Goal: Information Seeking & Learning: Learn about a topic

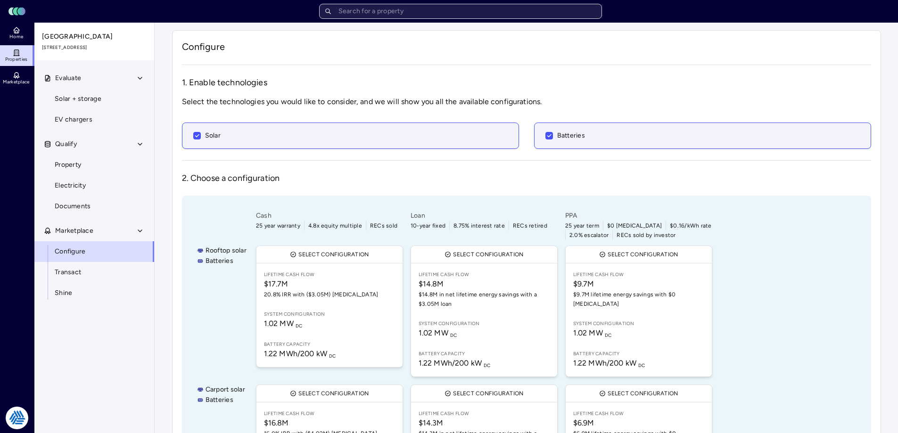
click at [444, 14] on input "text" at bounding box center [460, 11] width 283 height 15
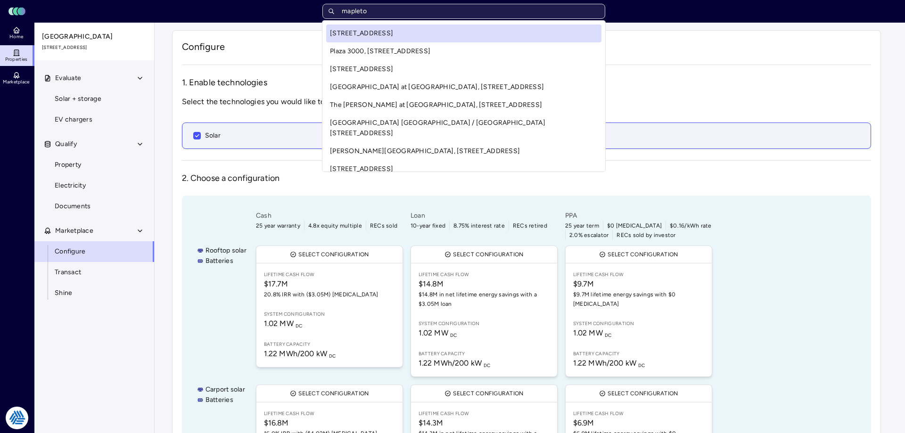
type input "mapleton"
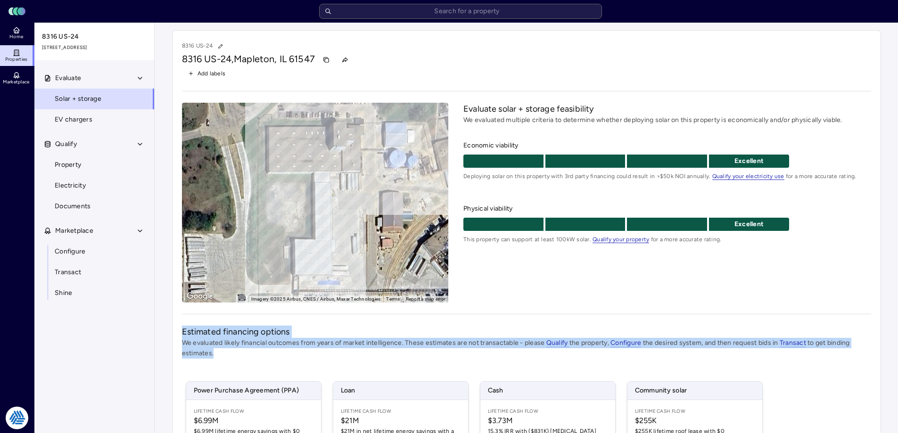
drag, startPoint x: 170, startPoint y: 331, endPoint x: 298, endPoint y: 357, distance: 130.1
click at [298, 357] on div "8316 US-24 [STREET_ADDRESS] Add labels ← Move left → Move right ↑ Move up ↓ Mov…" at bounding box center [527, 302] width 724 height 559
click at [298, 357] on p "We evaluated likely financial outcomes from years of market intelligence. These…" at bounding box center [526, 348] width 689 height 21
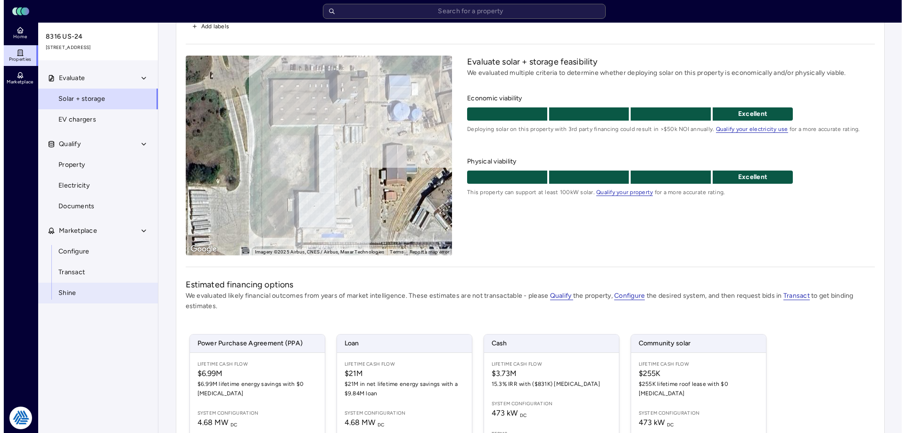
scroll to position [139, 0]
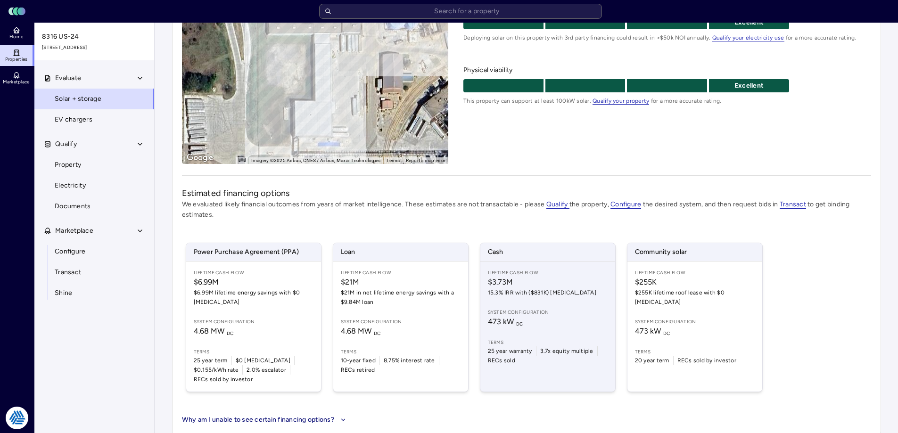
click at [541, 305] on div "Lifetime Cash Flow $3.73M 15.3% IRR with ($831K) [MEDICAL_DATA] System configur…" at bounding box center [548, 327] width 135 height 130
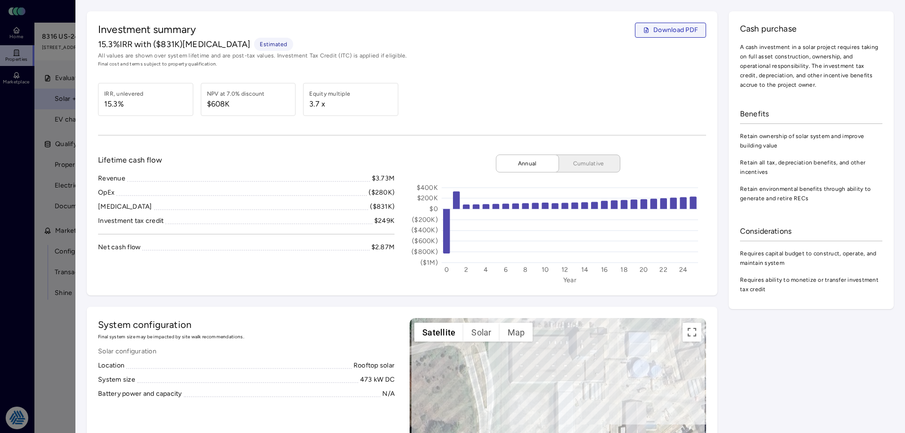
click at [661, 30] on span "Download PDF" at bounding box center [676, 30] width 45 height 10
click at [216, 292] on div "Investment summary Download PDF 15.3% IRR with ($831K) [MEDICAL_DATA] Estimated…" at bounding box center [402, 153] width 631 height 284
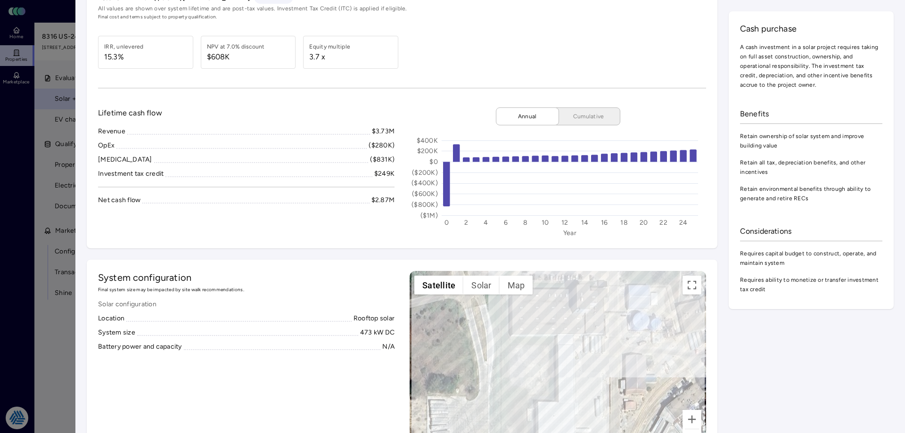
click at [309, 241] on div "Investment summary Download PDF 15.3% IRR with ($831K) [MEDICAL_DATA] Estimated…" at bounding box center [402, 106] width 631 height 284
click at [267, 237] on div "Lifetime cash flow Revenue $3.73M OpEx ($280K) [MEDICAL_DATA] ($831K) Investmen…" at bounding box center [246, 173] width 297 height 130
click at [33, 197] on div at bounding box center [452, 216] width 905 height 433
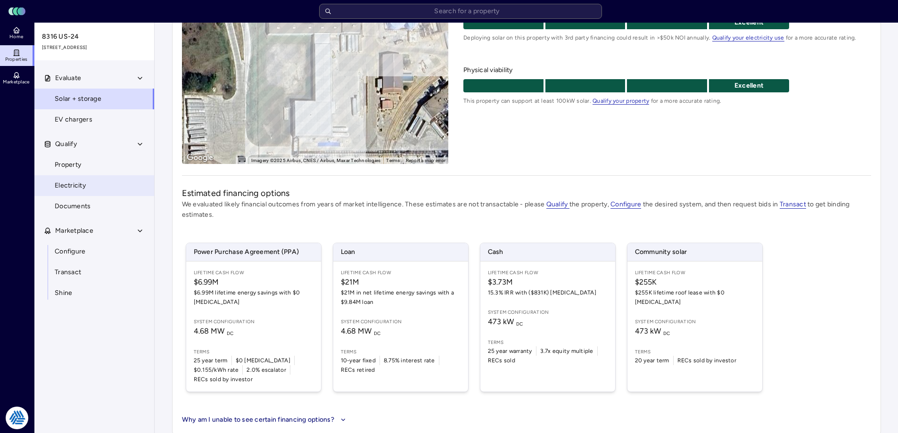
click at [68, 192] on link "Electricity" at bounding box center [94, 185] width 121 height 21
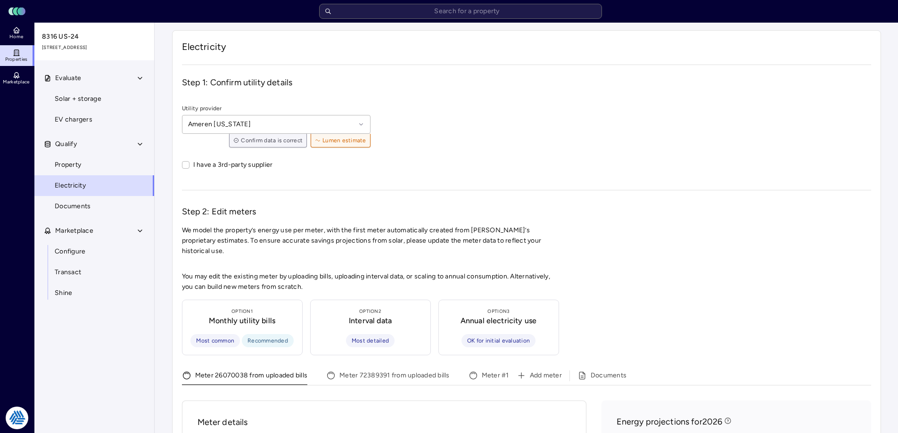
scroll to position [141, 0]
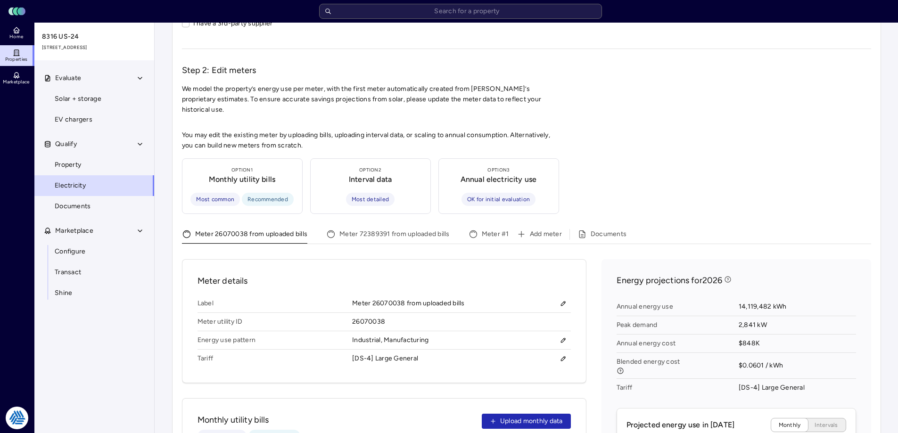
click at [172, 265] on div "Electricity Step 1: Confirm utility details Utility provider Ameren [US_STATE] …" at bounding box center [526, 355] width 709 height 932
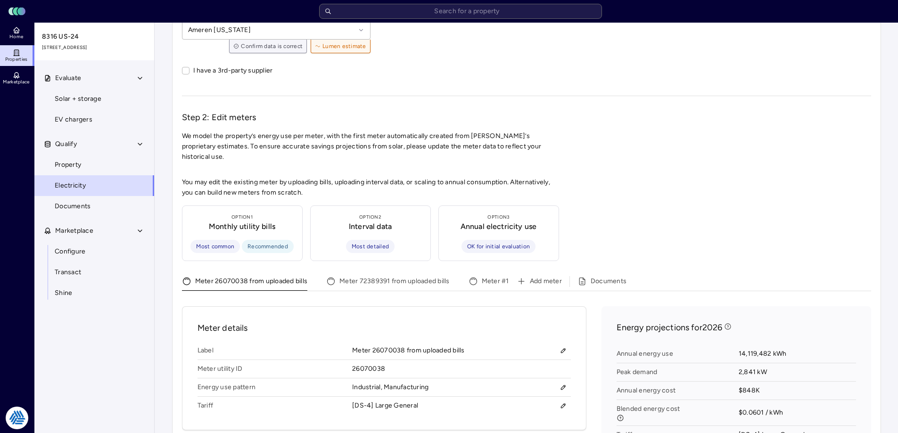
scroll to position [0, 0]
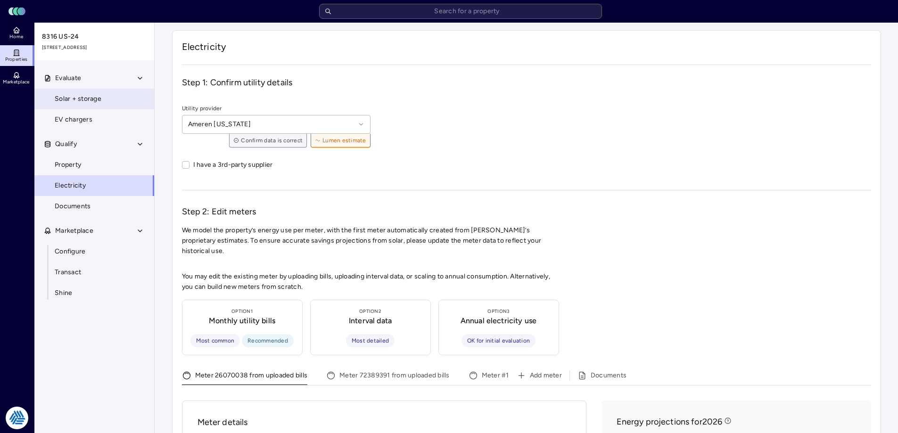
click at [73, 90] on link "Solar + storage" at bounding box center [94, 99] width 121 height 21
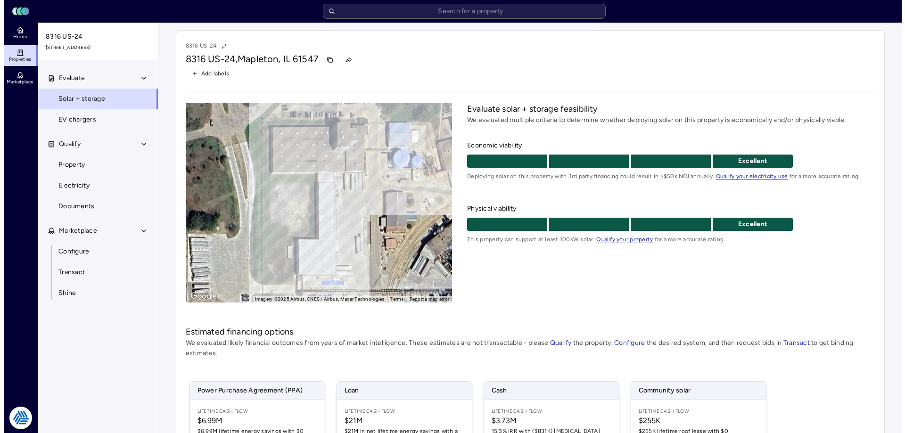
scroll to position [94, 0]
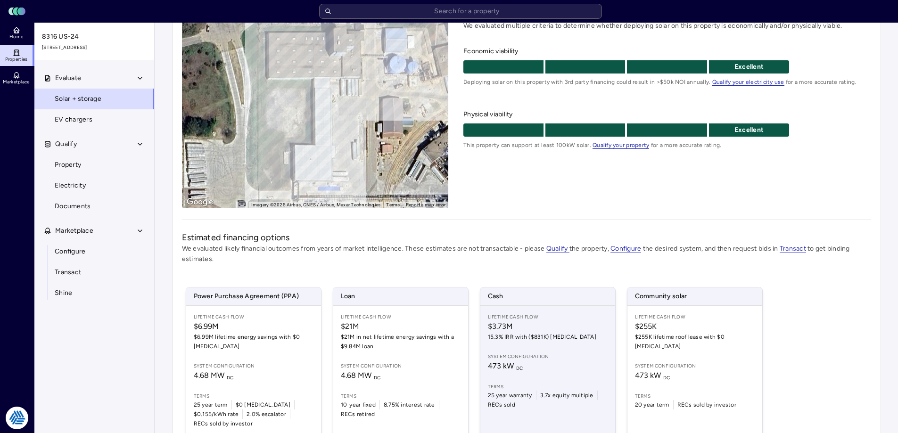
click at [575, 361] on span "473 kW DC" at bounding box center [548, 366] width 120 height 11
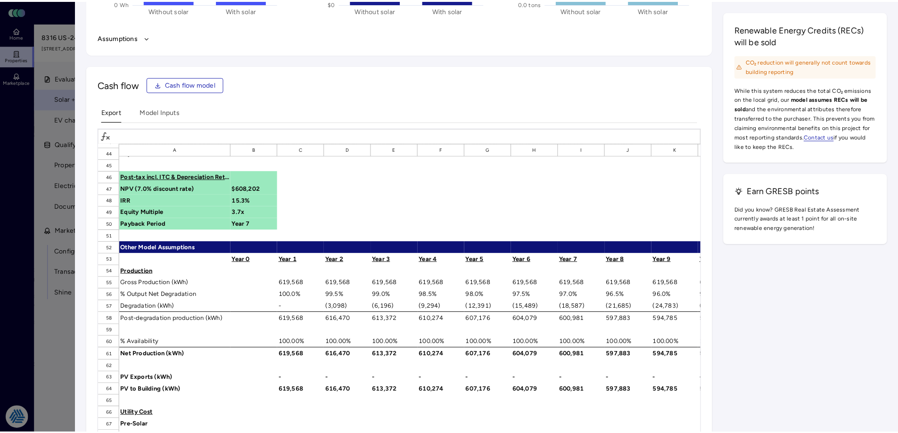
scroll to position [566, 0]
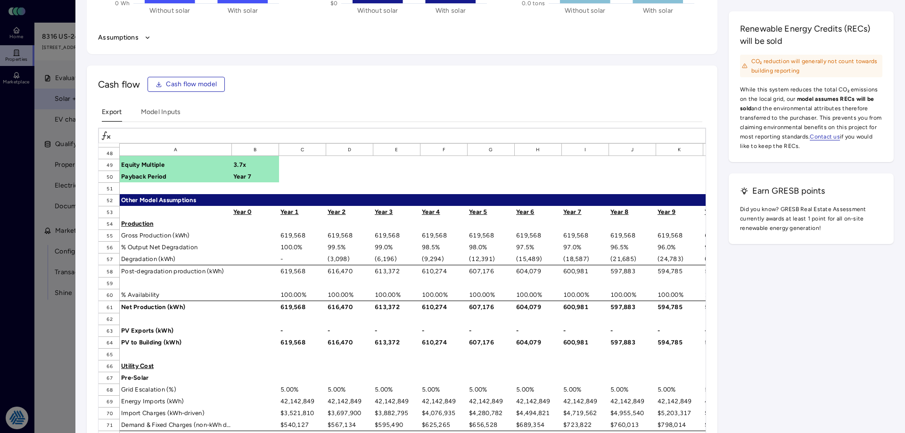
click at [62, 331] on div at bounding box center [452, 216] width 905 height 433
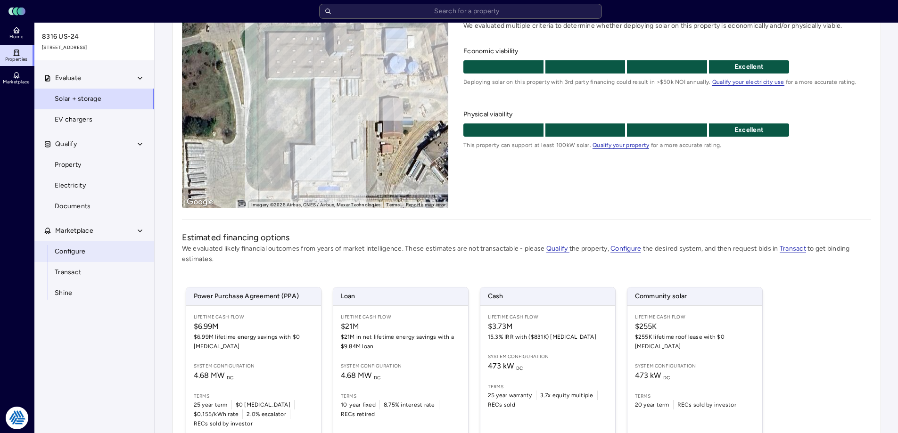
click at [83, 252] on span "Configure" at bounding box center [70, 252] width 31 height 10
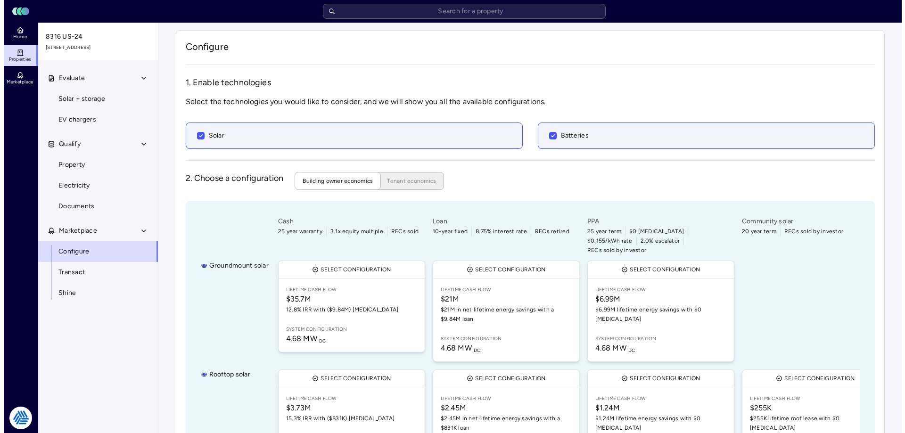
scroll to position [63, 0]
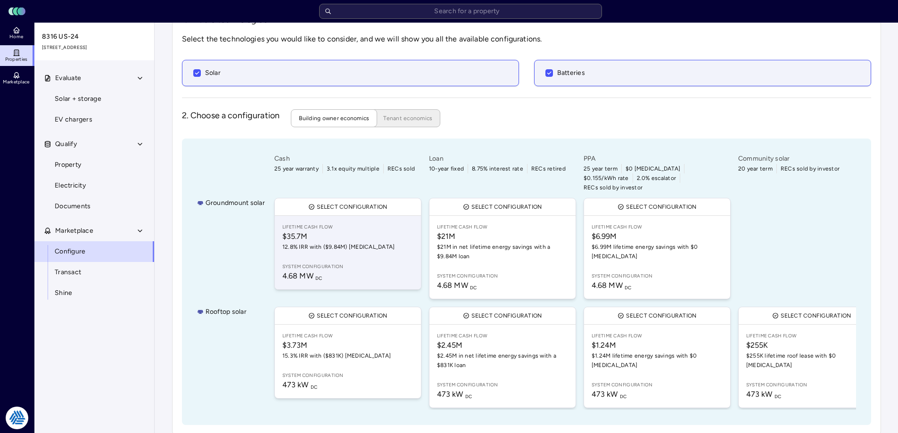
click at [361, 242] on span "12.8% IRR with ($9.84M) [MEDICAL_DATA]" at bounding box center [347, 246] width 131 height 9
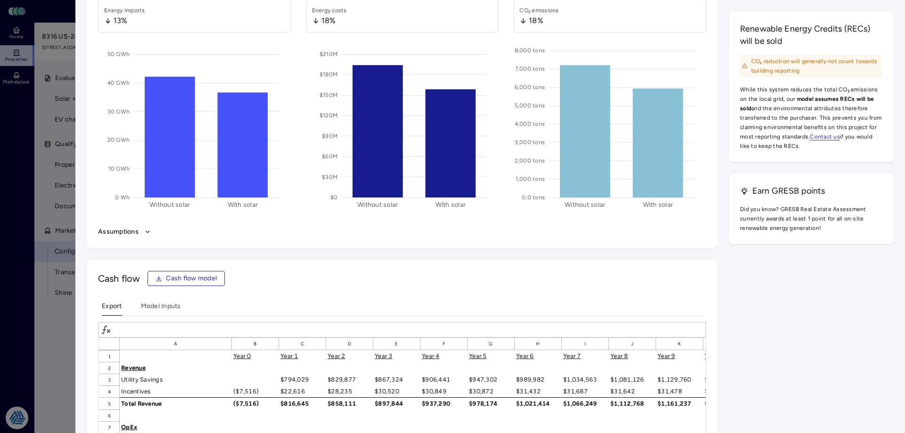
scroll to position [1037, 0]
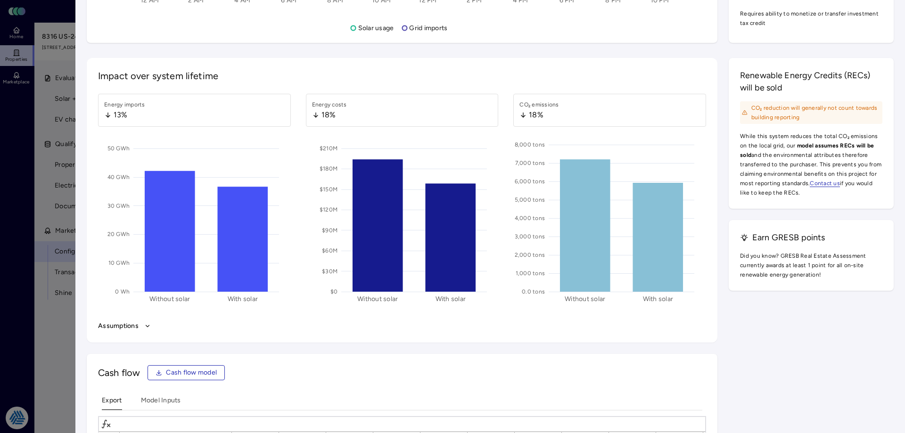
click at [268, 325] on button "Assumptions" at bounding box center [402, 326] width 608 height 10
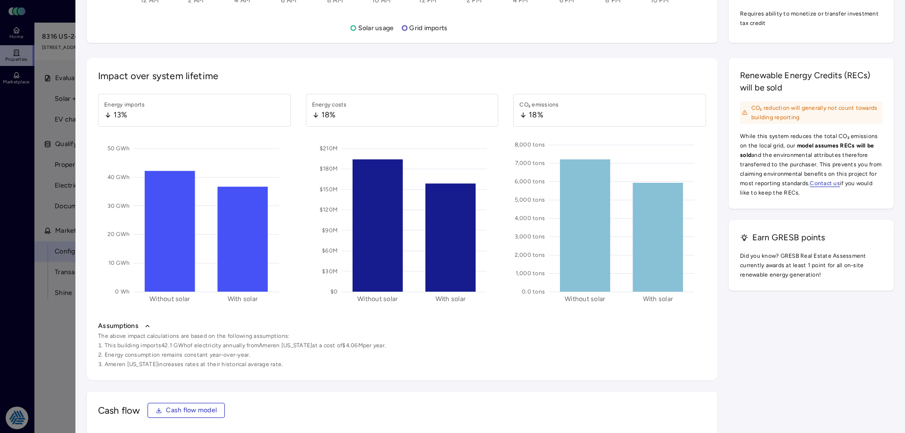
scroll to position [1273, 0]
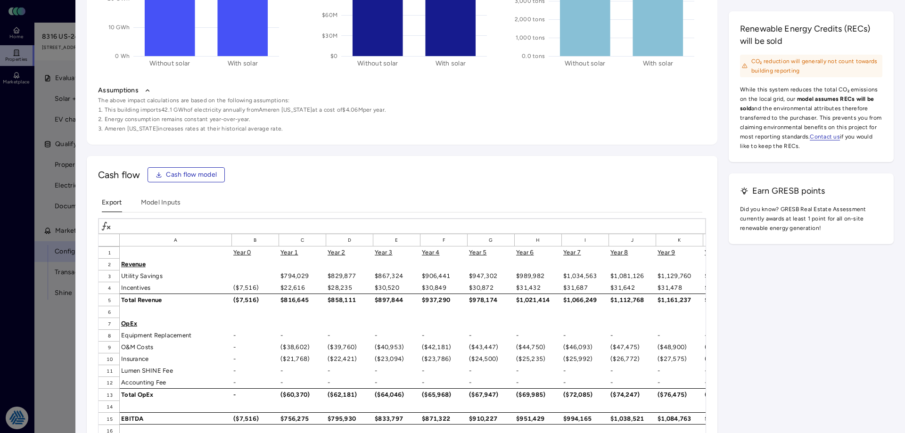
click at [55, 314] on div at bounding box center [452, 216] width 905 height 433
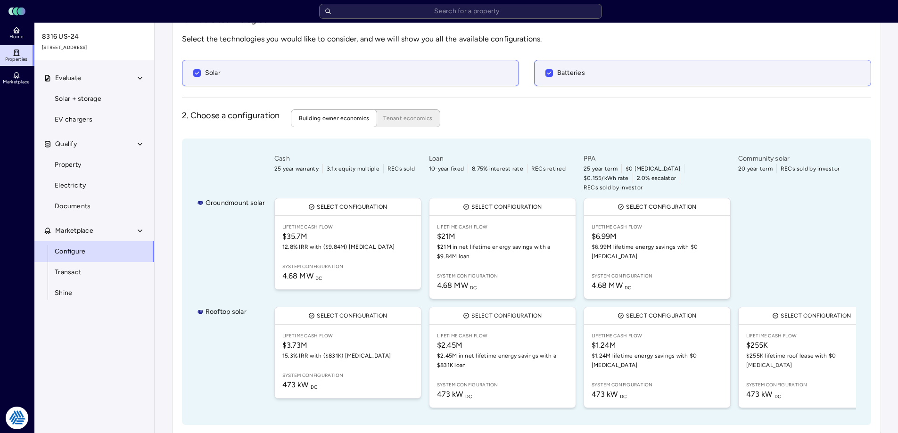
click at [220, 243] on div "Groundmount solar" at bounding box center [231, 248] width 68 height 105
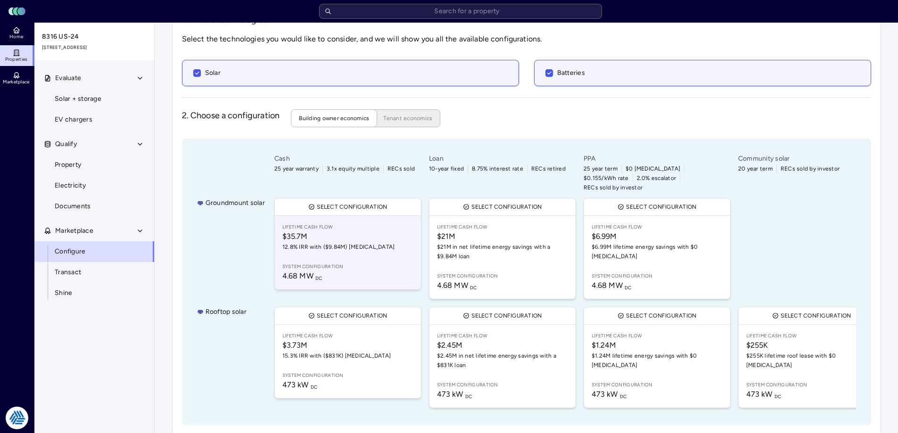
click at [341, 251] on link "Lifetime Cash Flow $35.7M 12.8% IRR with ($9.84M) [MEDICAL_DATA] System configu…" at bounding box center [348, 253] width 146 height 74
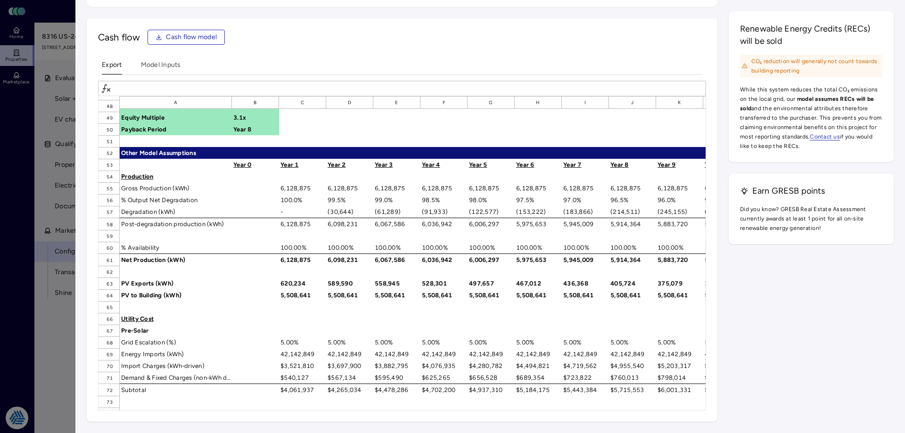
scroll to position [613, 0]
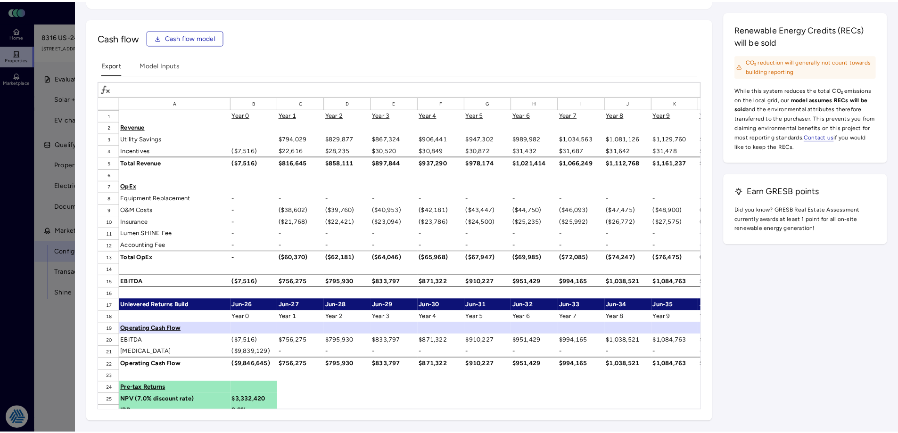
scroll to position [1185, 0]
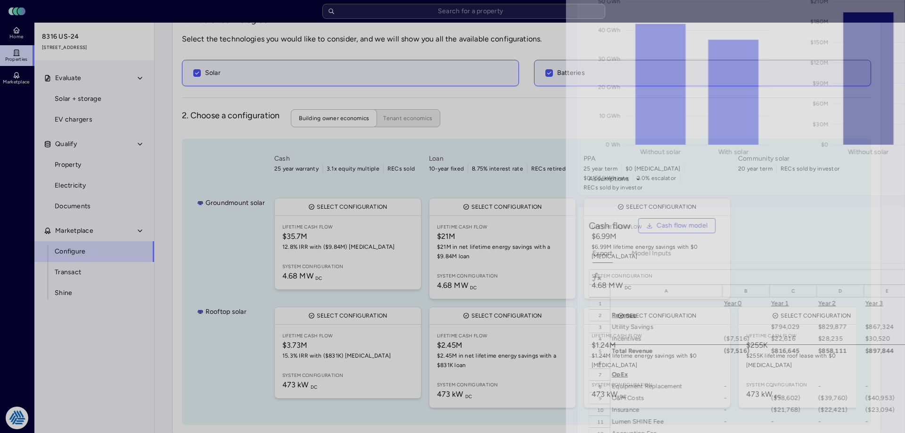
click at [22, 339] on div at bounding box center [452, 216] width 905 height 433
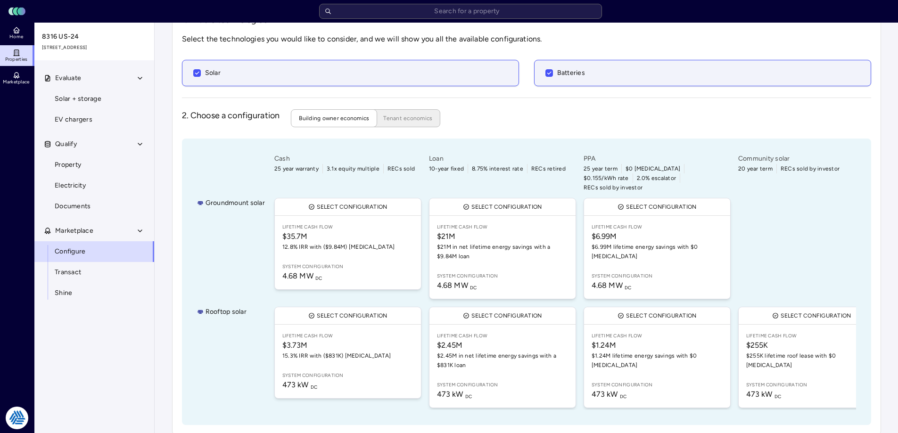
click at [226, 258] on div "Groundmount solar" at bounding box center [231, 248] width 68 height 105
